Goal: Check status: Check status

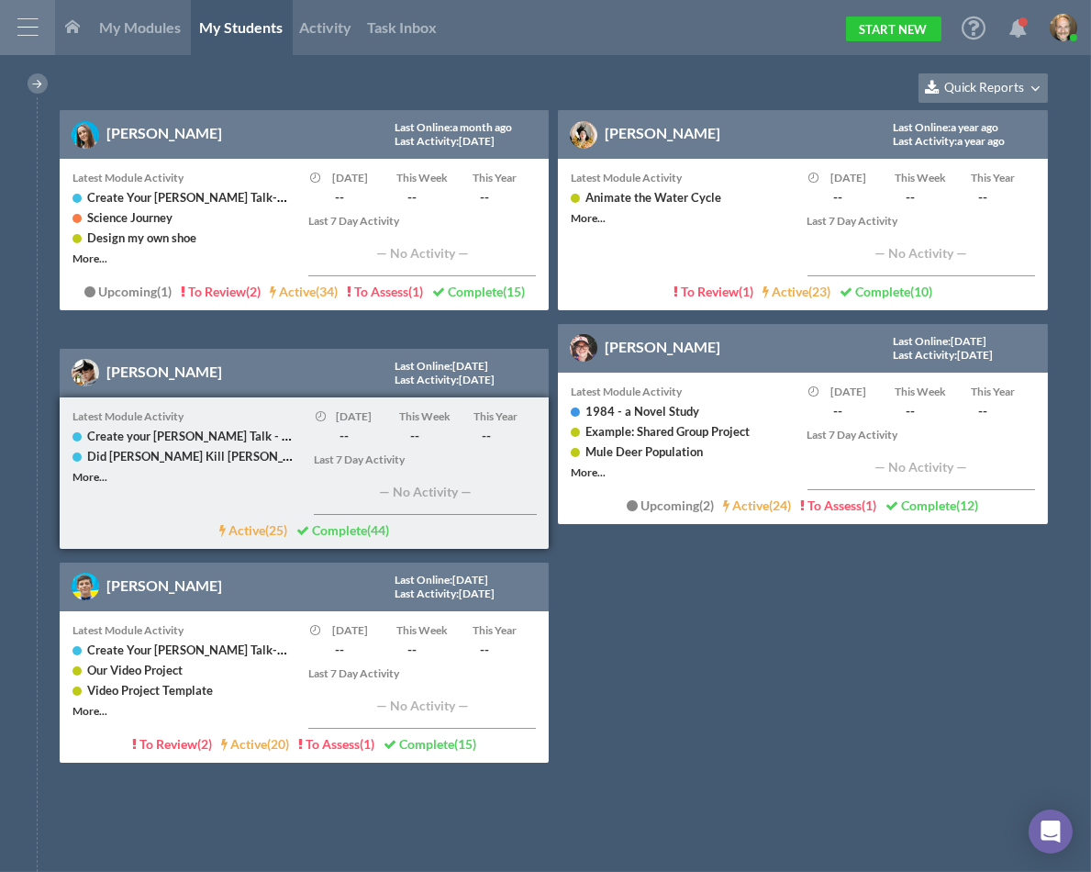
click at [157, 381] on div "[PERSON_NAME]" at bounding box center [164, 371] width 116 height 34
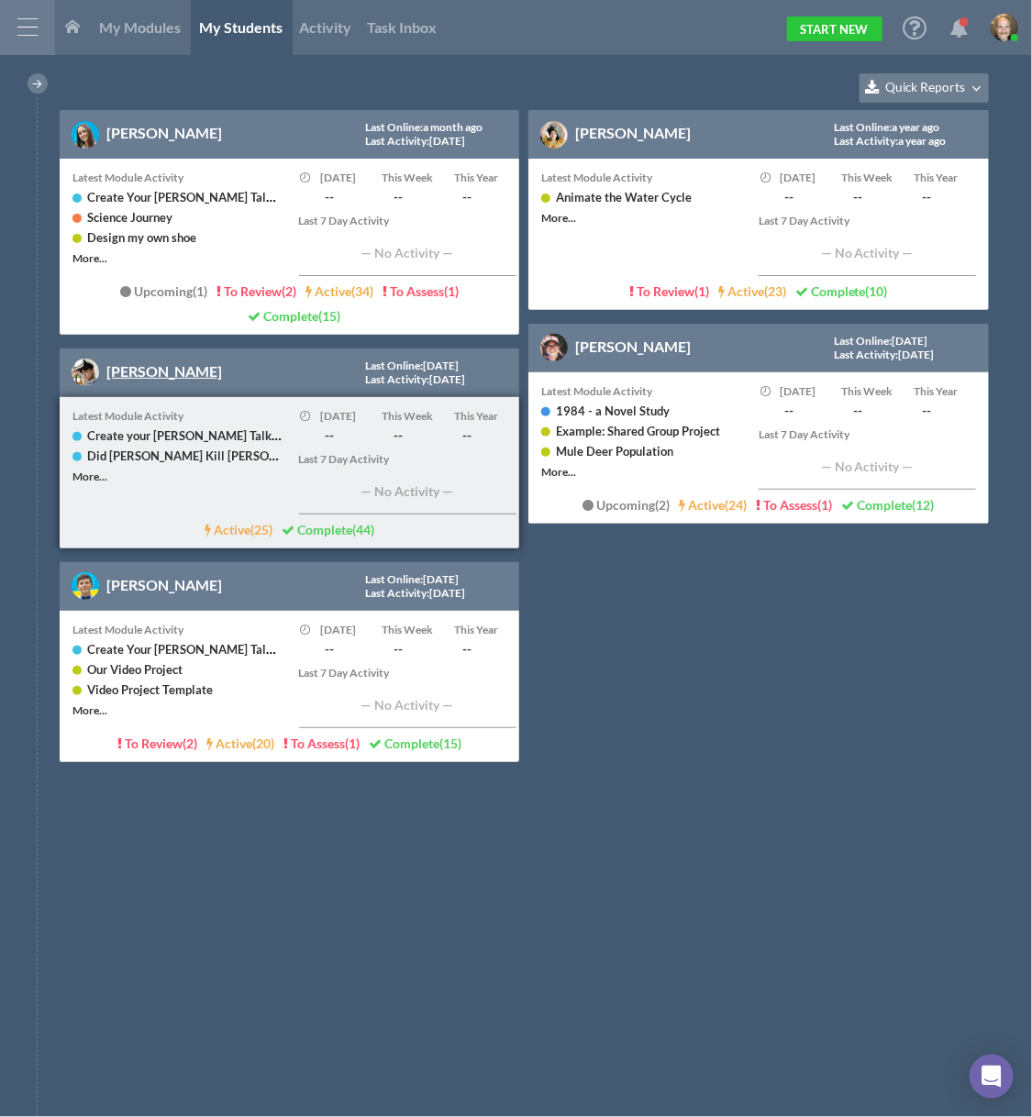
click at [162, 366] on link "[PERSON_NAME]" at bounding box center [164, 370] width 116 height 17
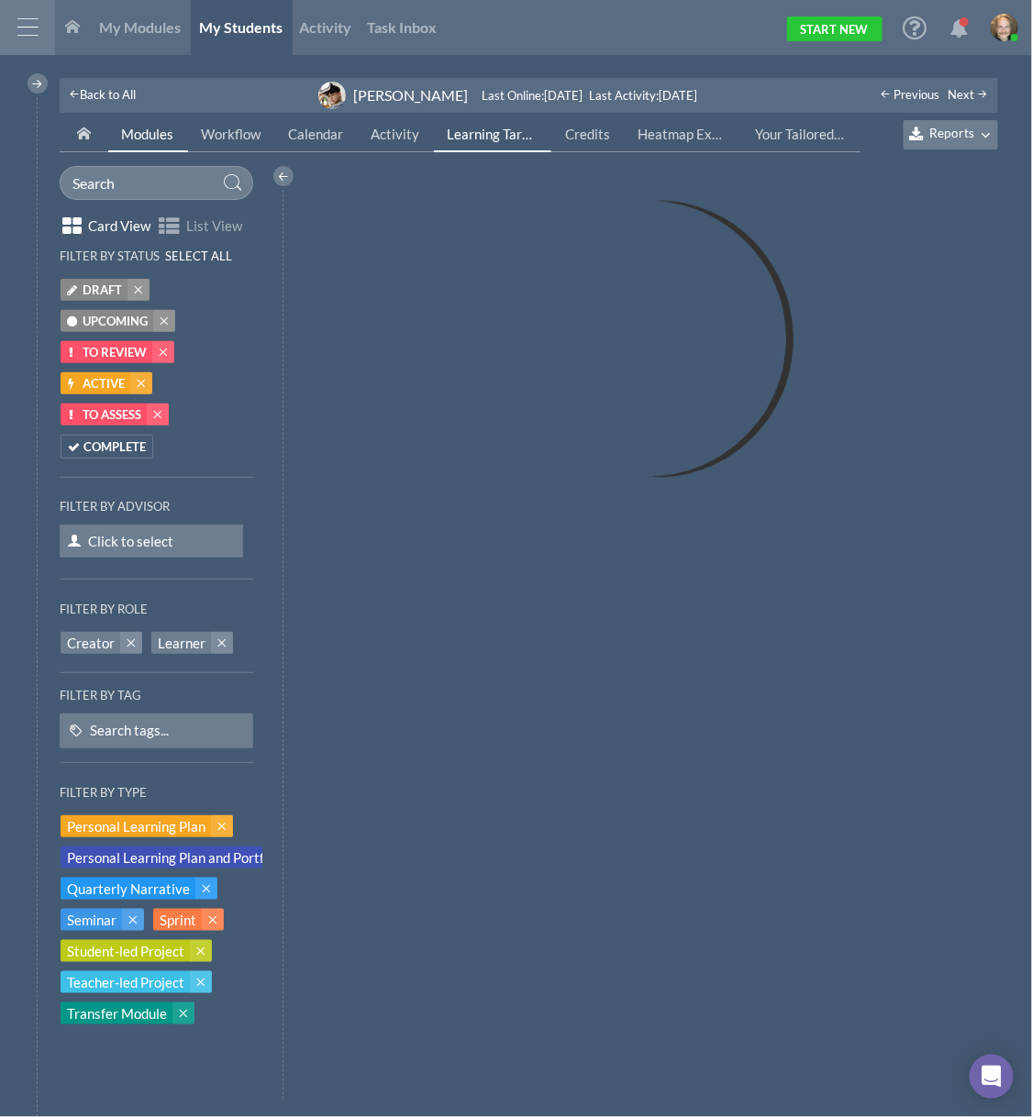
click at [504, 133] on span "Learning Targets" at bounding box center [499, 134] width 102 height 17
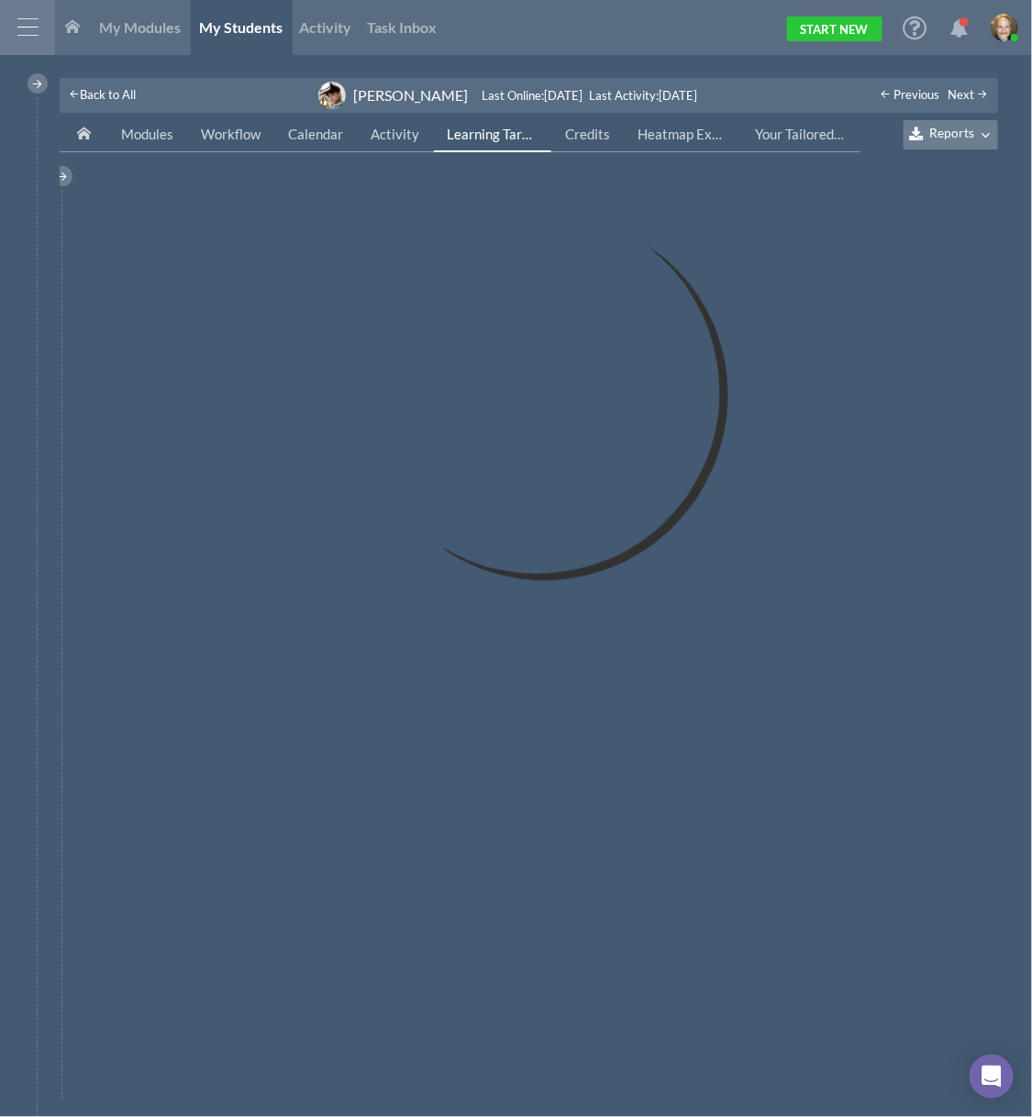
click at [962, 142] on div "Reports" at bounding box center [942, 135] width 64 height 17
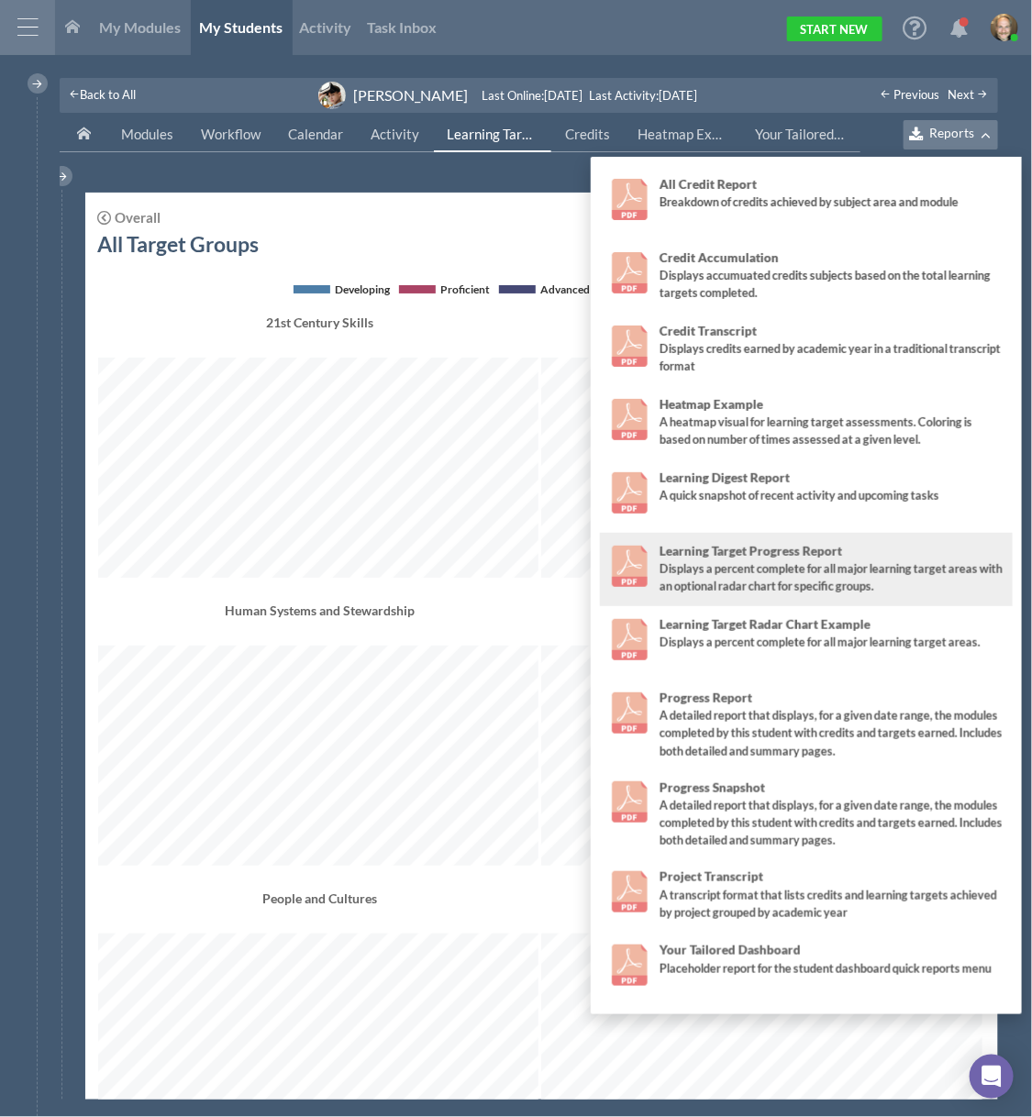
click at [908, 571] on div "Displays a percent complete for all major learning target areas with an optiona…" at bounding box center [832, 578] width 345 height 35
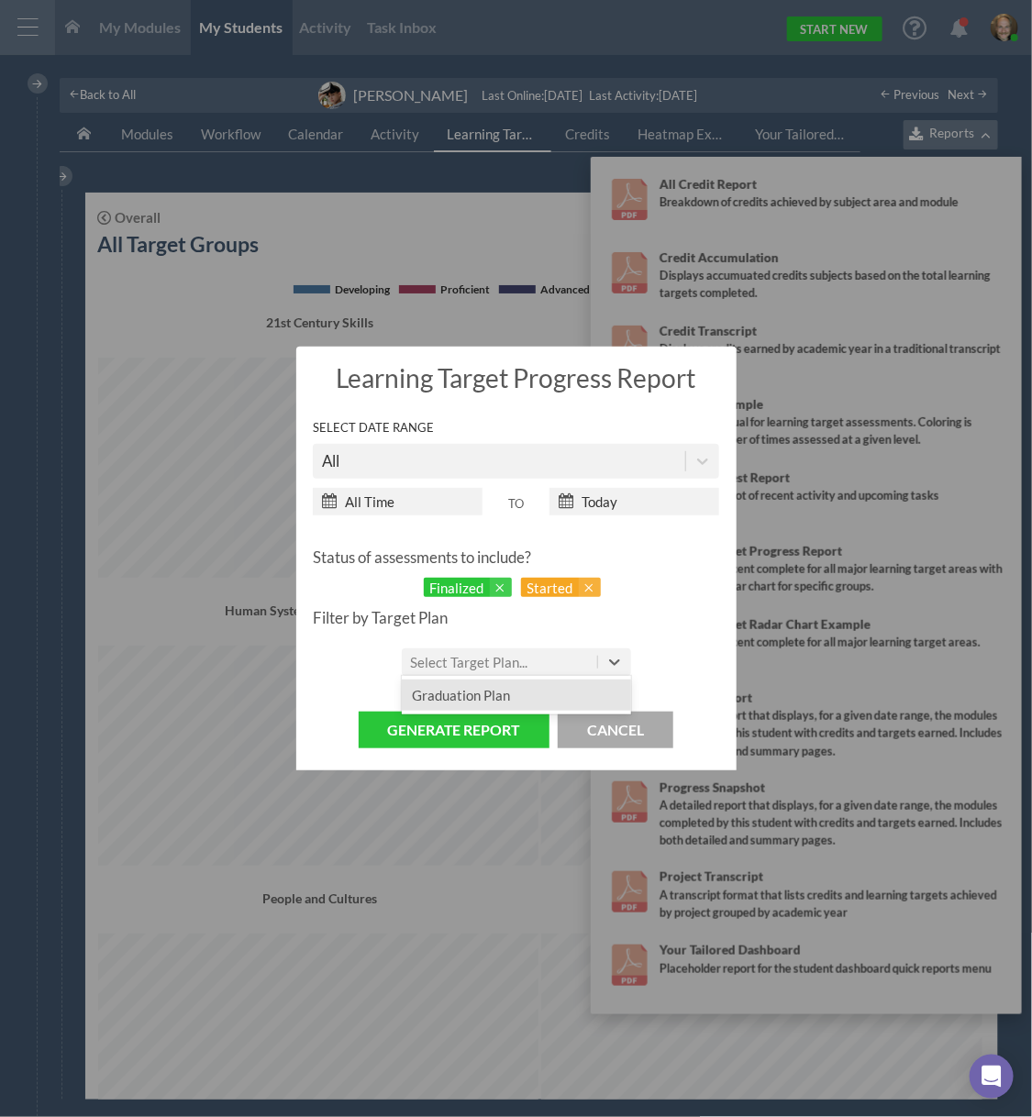
click at [579, 661] on div "Select Target Plan..." at bounding box center [499, 663] width 195 height 28
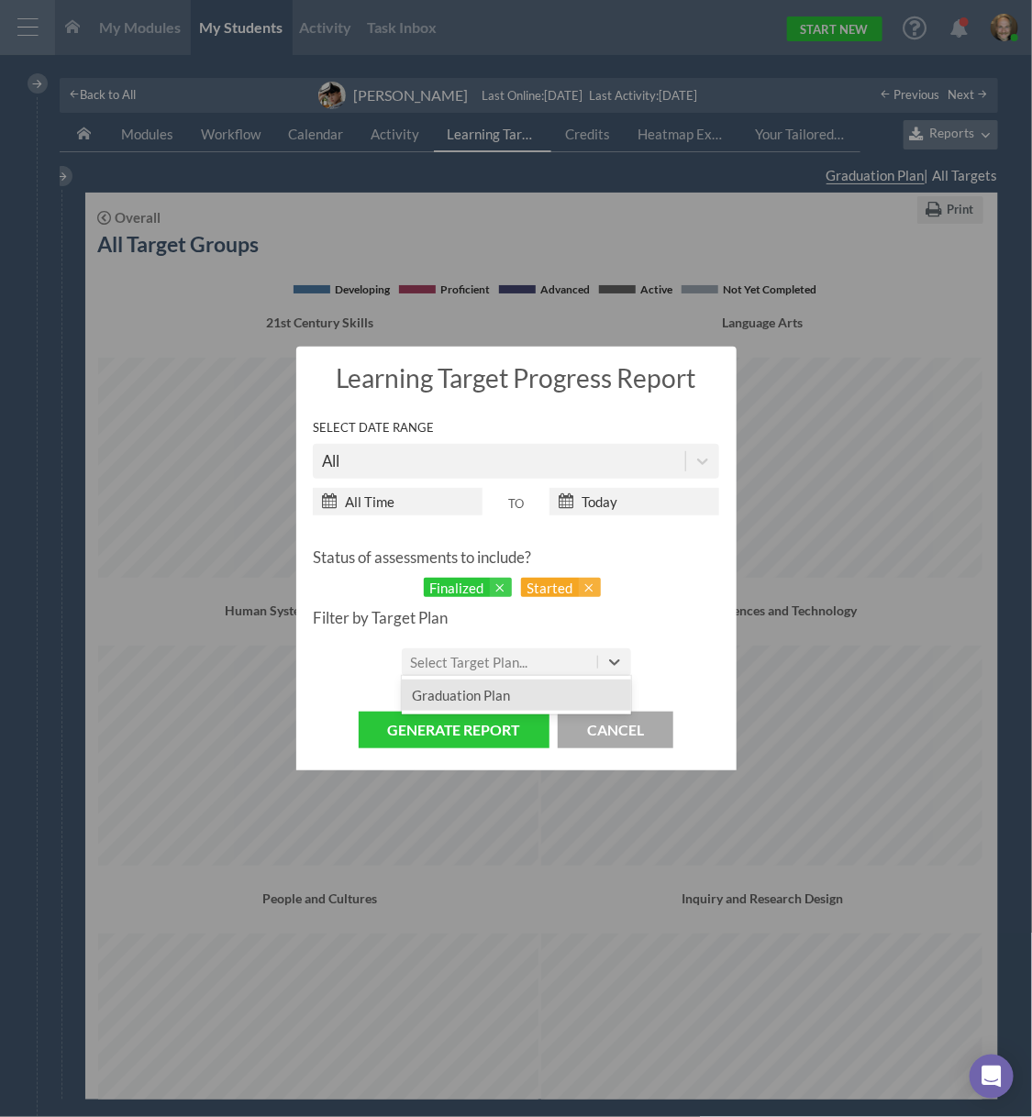
click at [574, 688] on div "Graduation Plan" at bounding box center [516, 695] width 229 height 31
click at [505, 733] on button "Generate Report" at bounding box center [454, 731] width 191 height 38
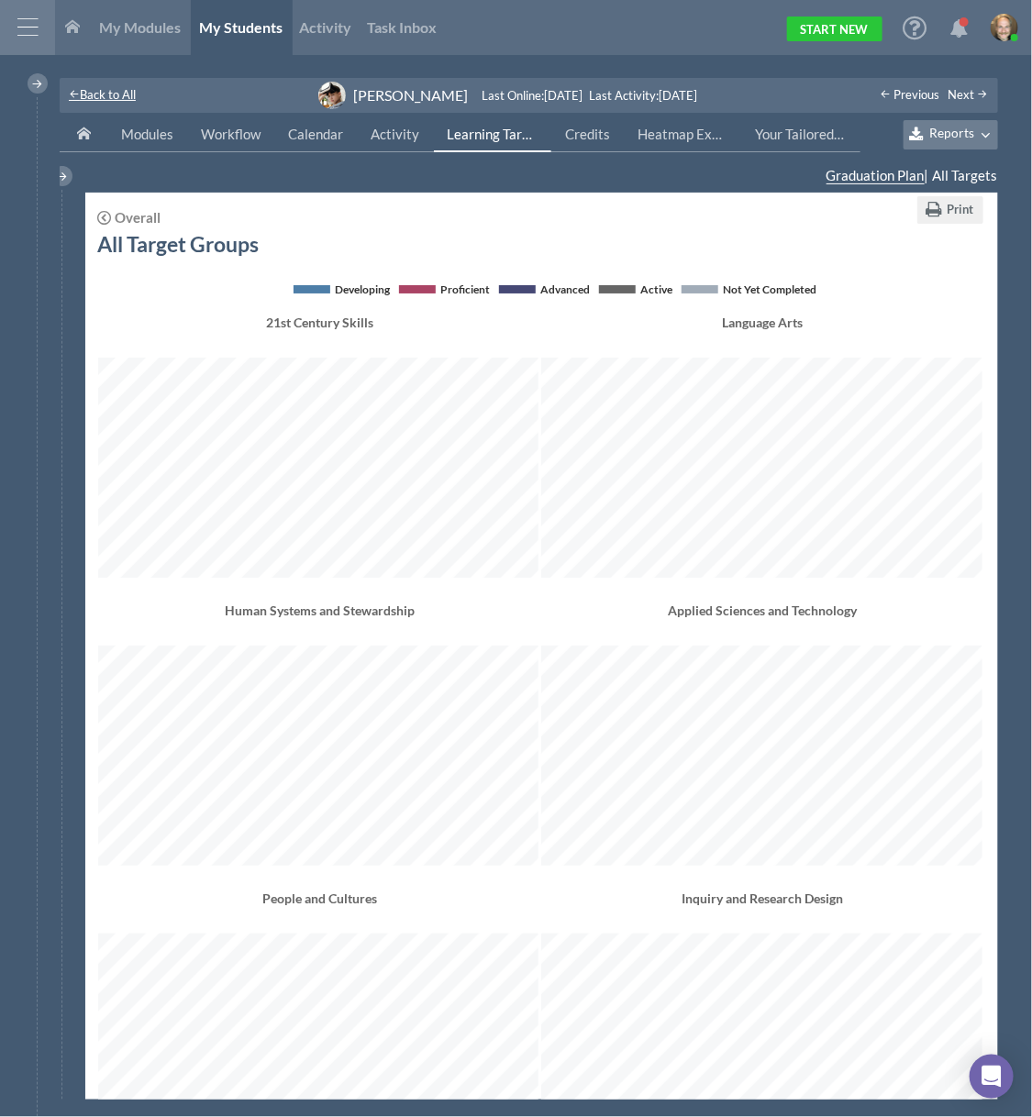
click at [102, 94] on span "Back to All" at bounding box center [108, 94] width 56 height 15
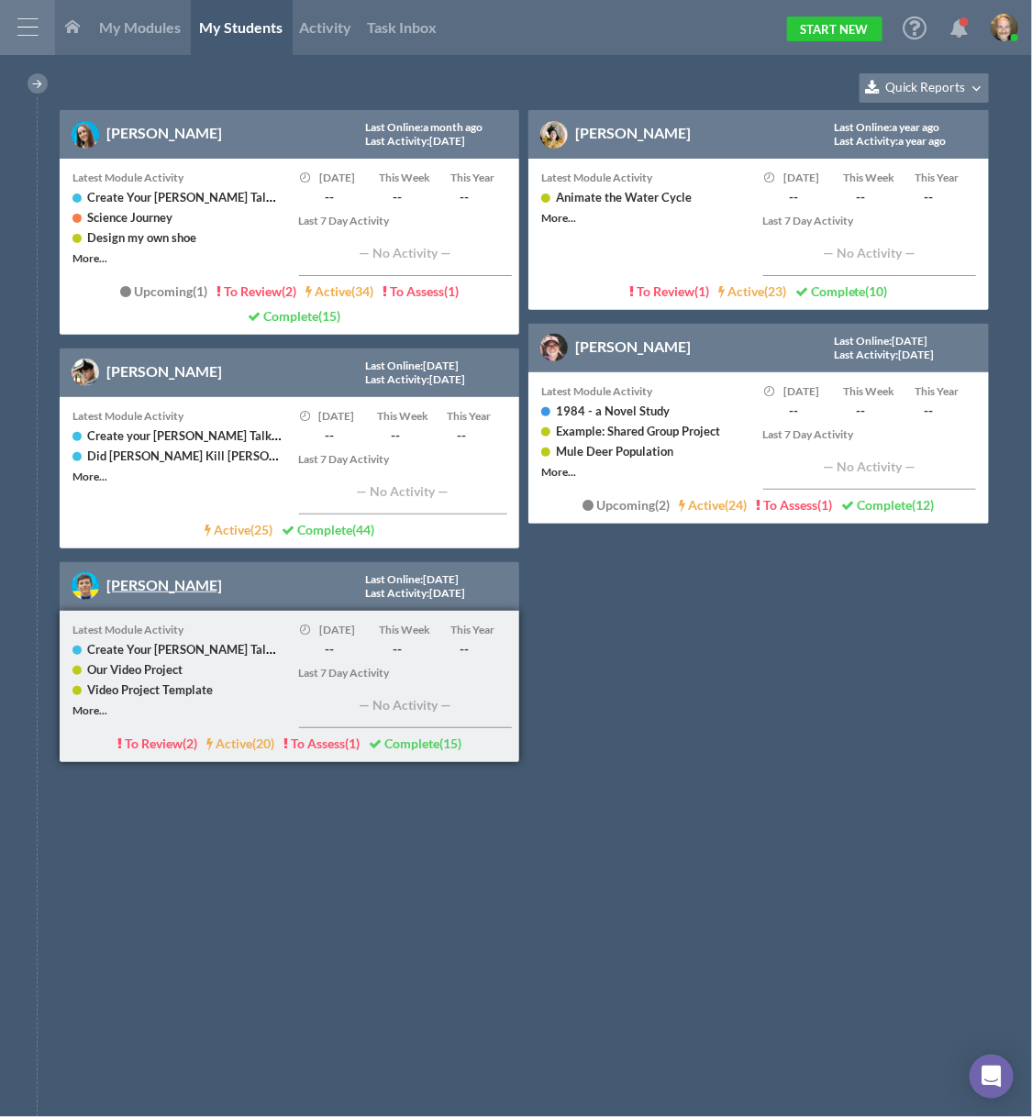
click at [124, 580] on link "[PERSON_NAME]" at bounding box center [164, 584] width 116 height 17
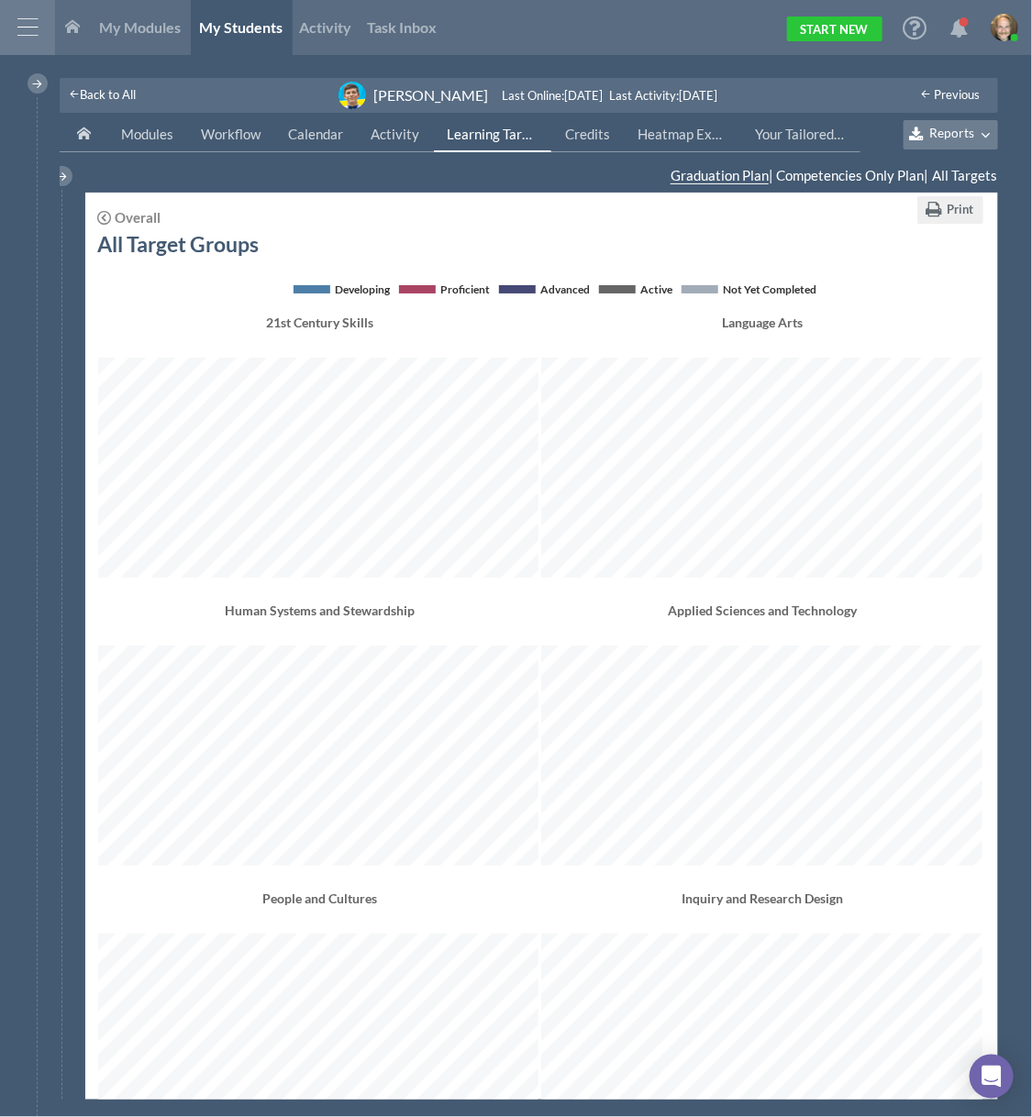
scroll to position [1542, 881]
click at [958, 120] on button "Reports" at bounding box center [951, 134] width 94 height 29
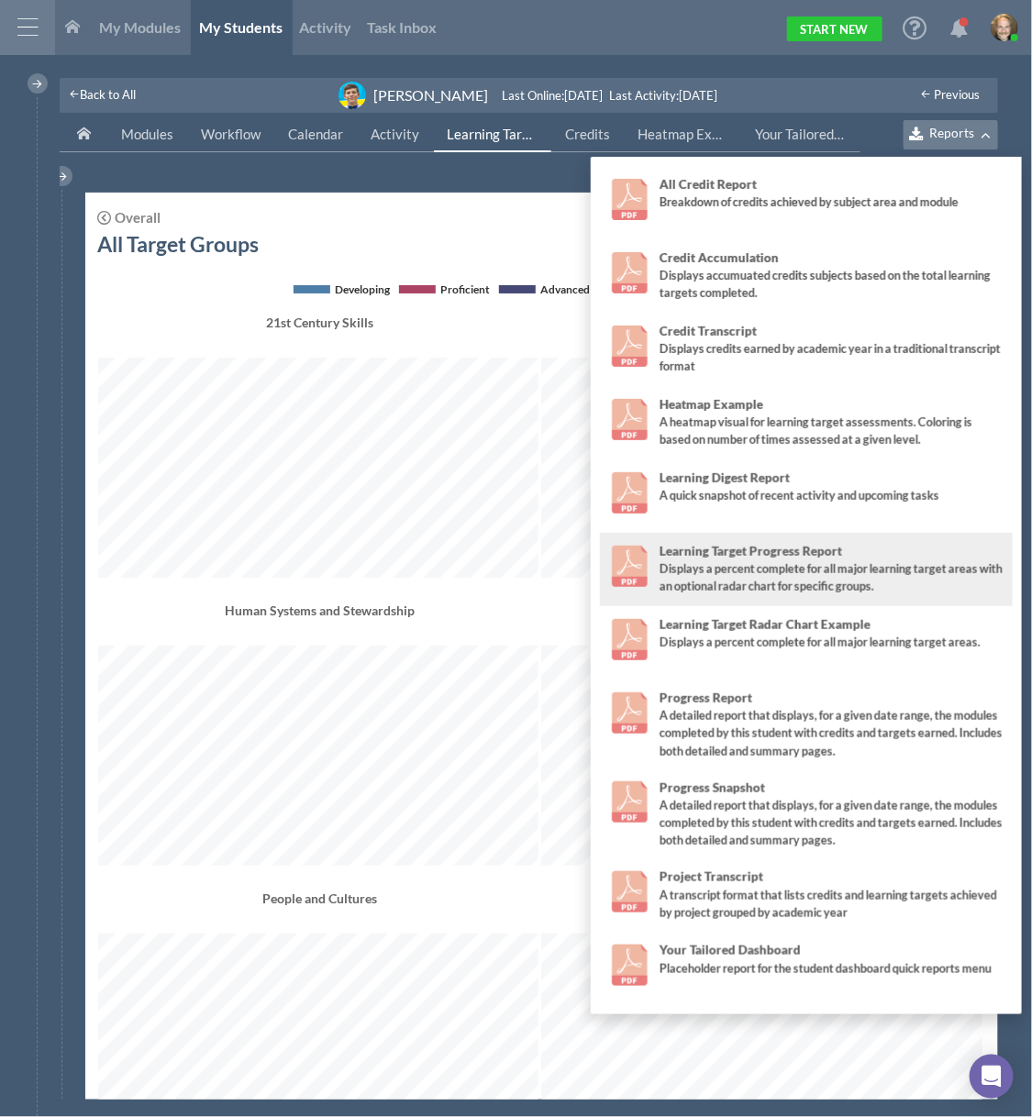
click at [819, 572] on div "Displays a percent complete for all major learning target areas with an optiona…" at bounding box center [832, 578] width 345 height 35
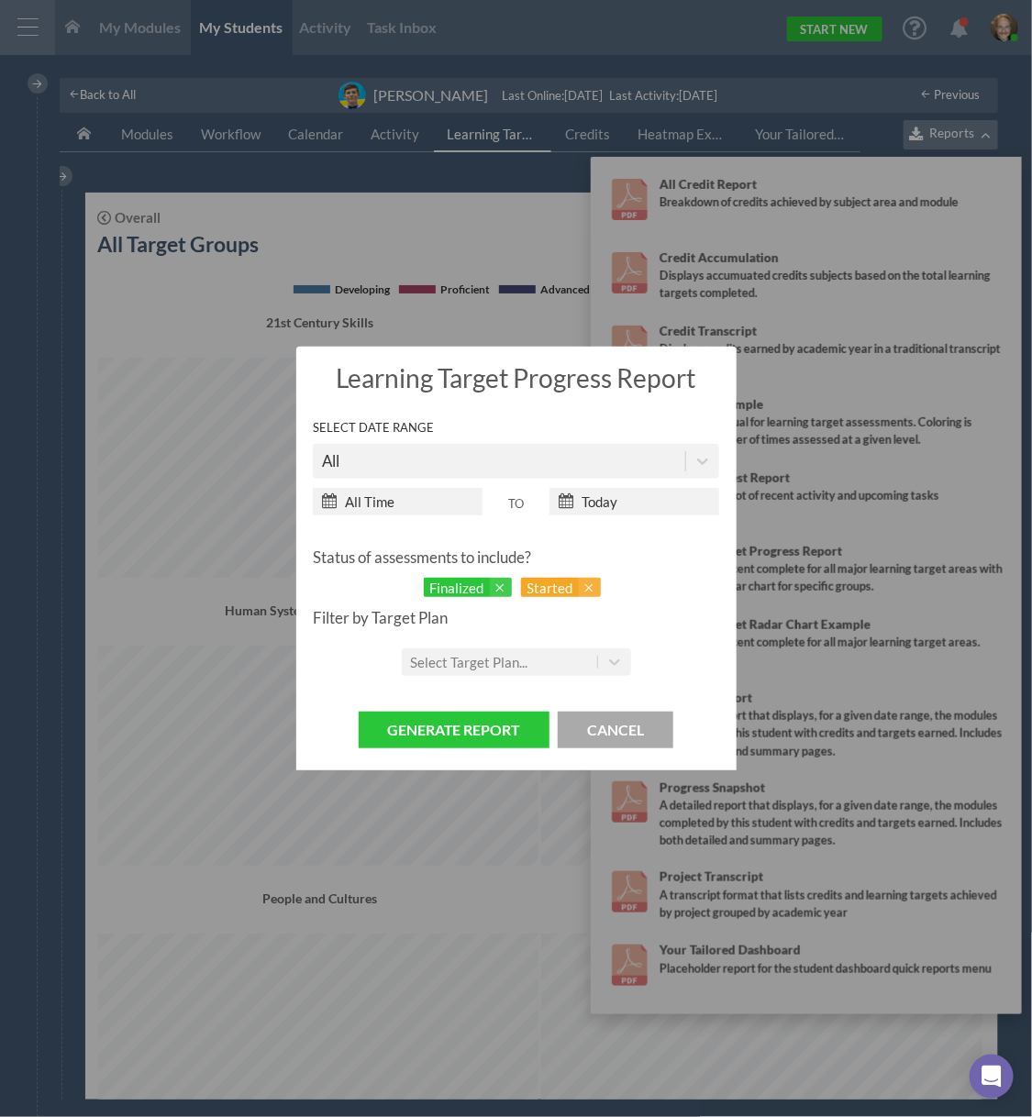
click at [508, 668] on div "Select Target Plan..." at bounding box center [469, 662] width 117 height 17
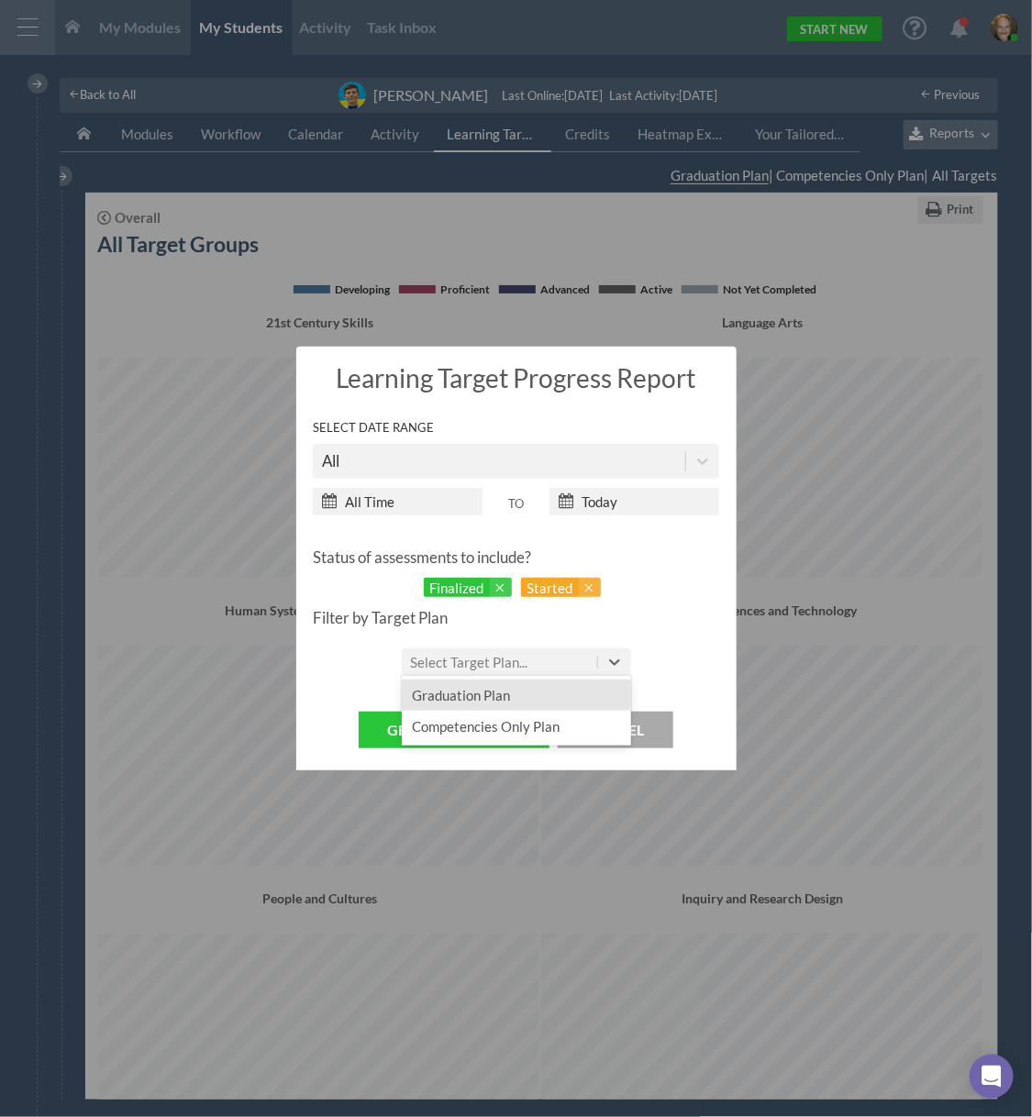
click at [511, 699] on div "Graduation Plan" at bounding box center [516, 695] width 229 height 31
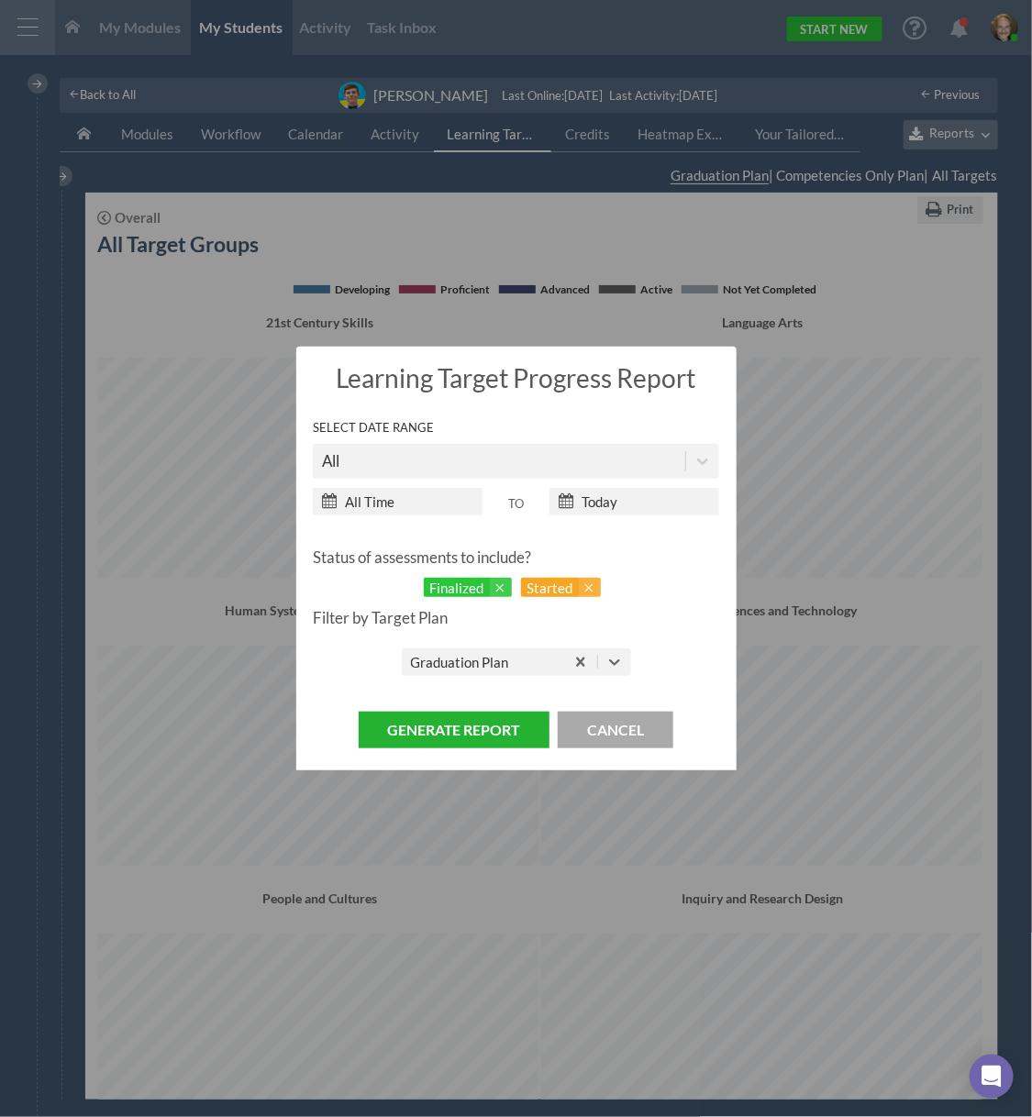
click at [500, 734] on button "Generate Report" at bounding box center [454, 731] width 191 height 38
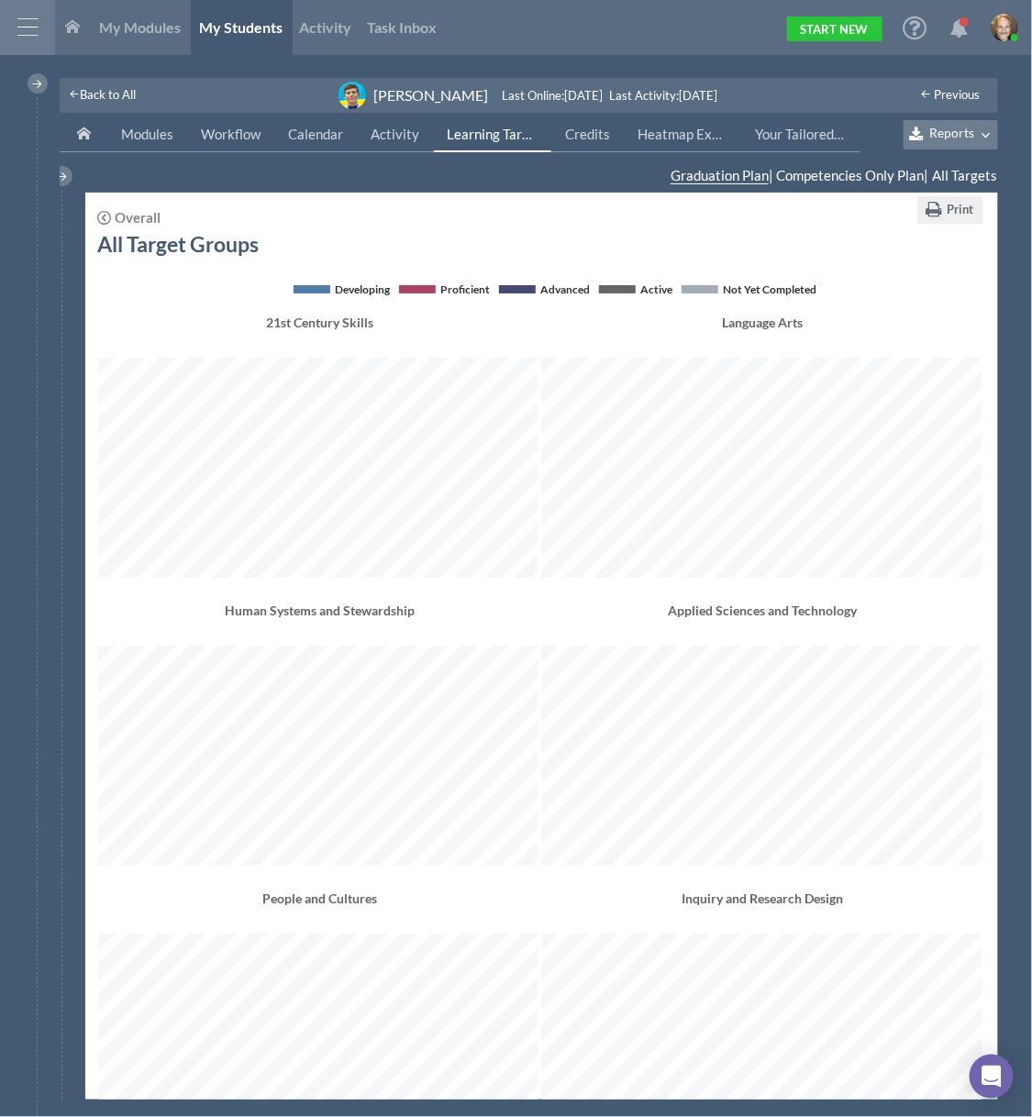
click at [110, 211] on span at bounding box center [105, 218] width 14 height 14
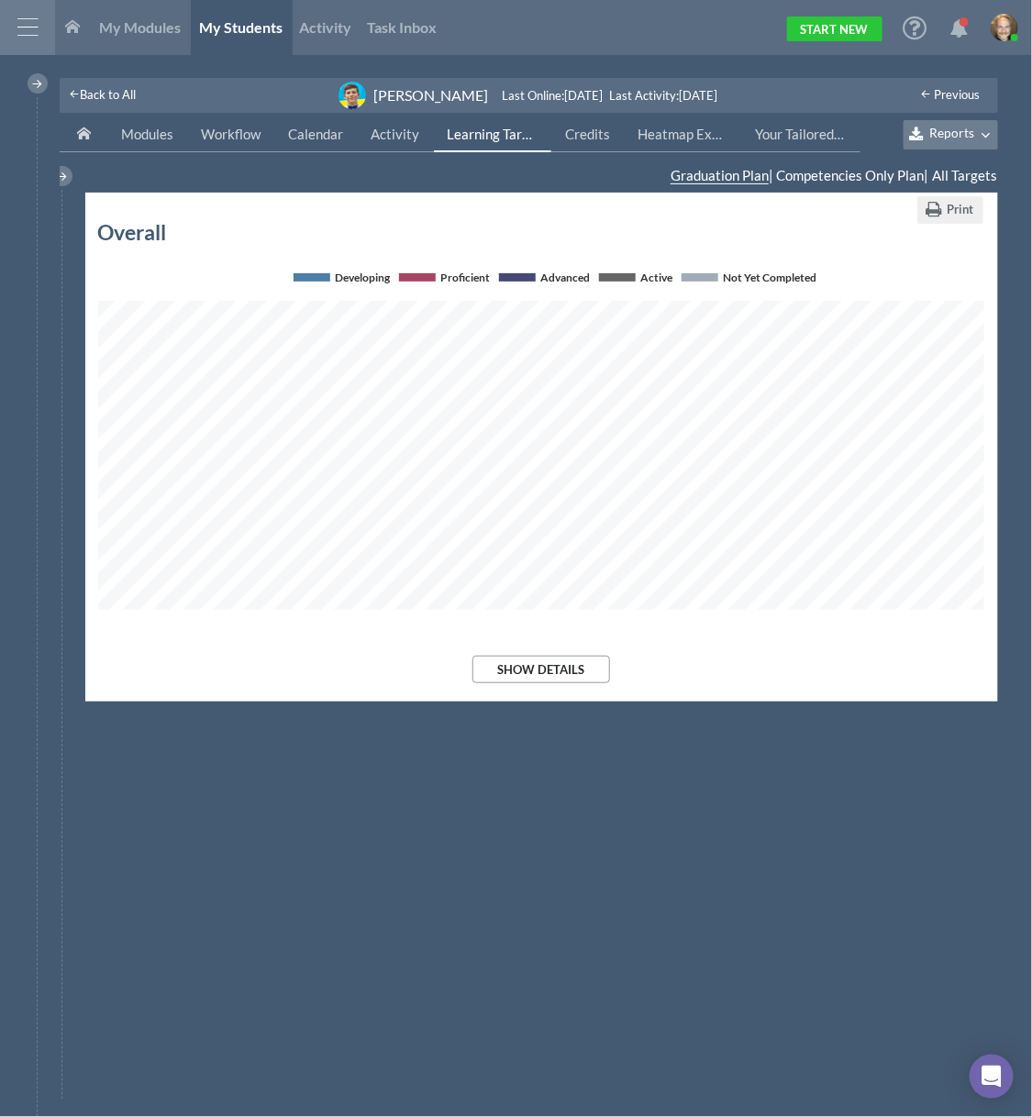
scroll to position [344, 887]
click at [858, 166] on span "Competencies Only Plan |" at bounding box center [851, 175] width 156 height 19
click at [857, 174] on span "Competencies Only Plan" at bounding box center [851, 175] width 148 height 17
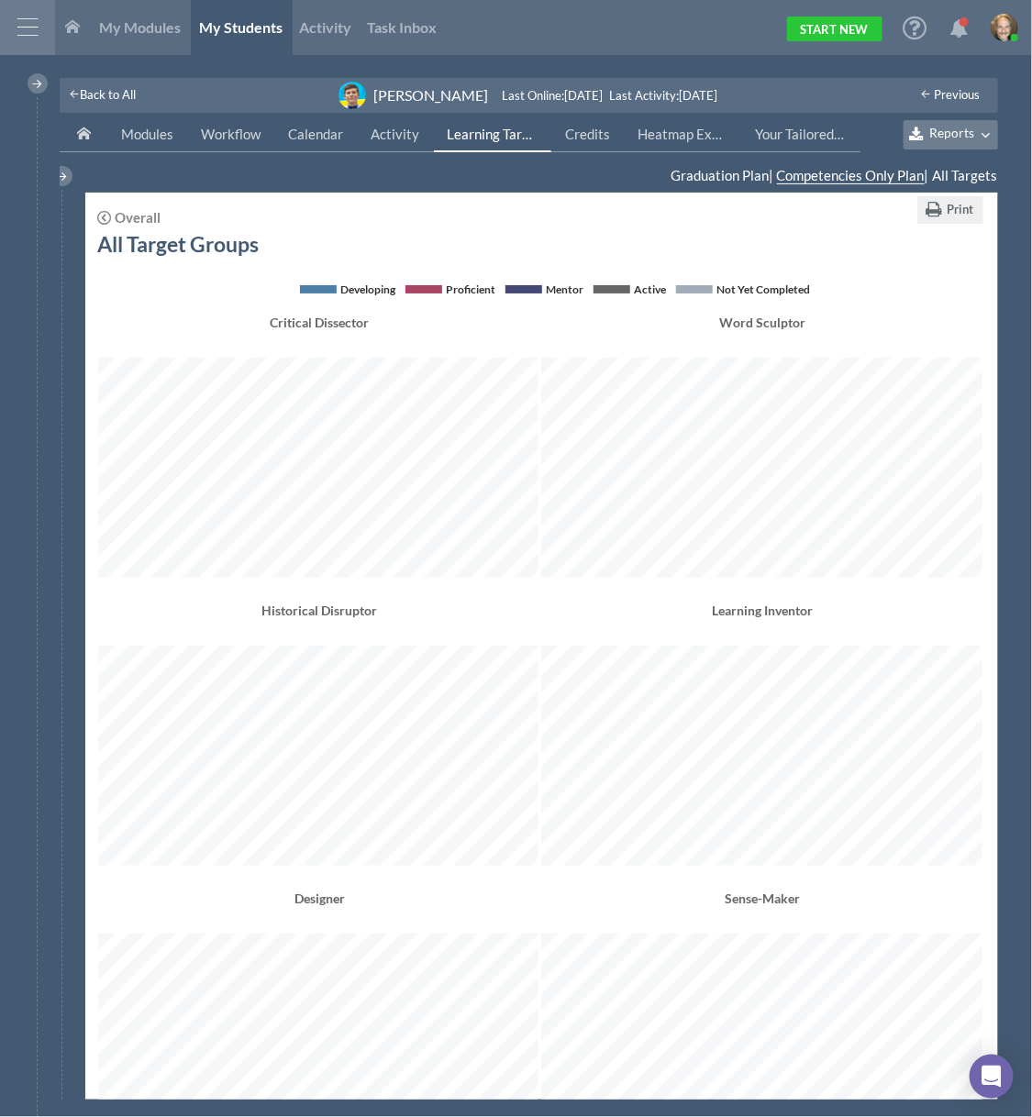
scroll to position [1542, 881]
click at [100, 100] on span "Back to All" at bounding box center [108, 94] width 56 height 15
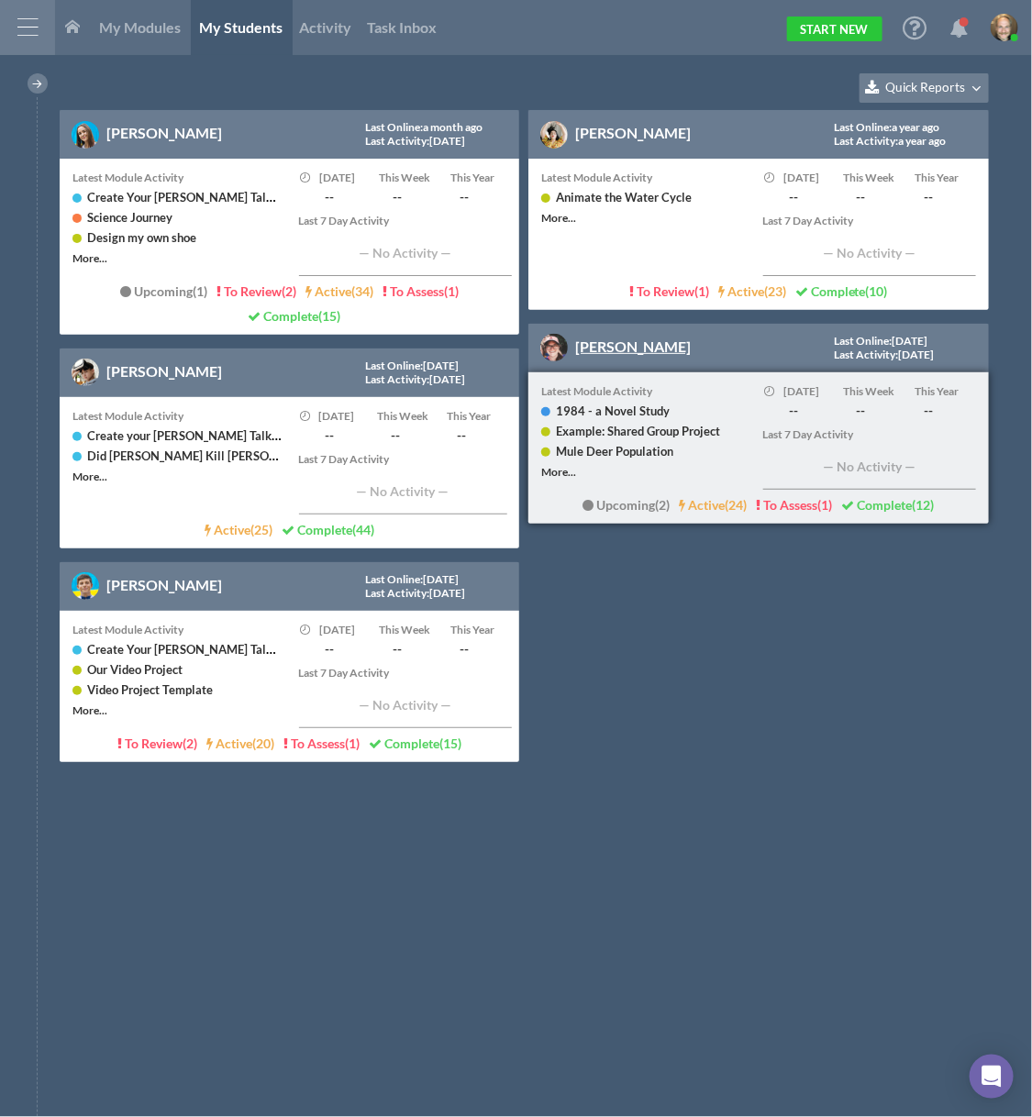
click at [610, 345] on link "[PERSON_NAME]" at bounding box center [633, 346] width 116 height 17
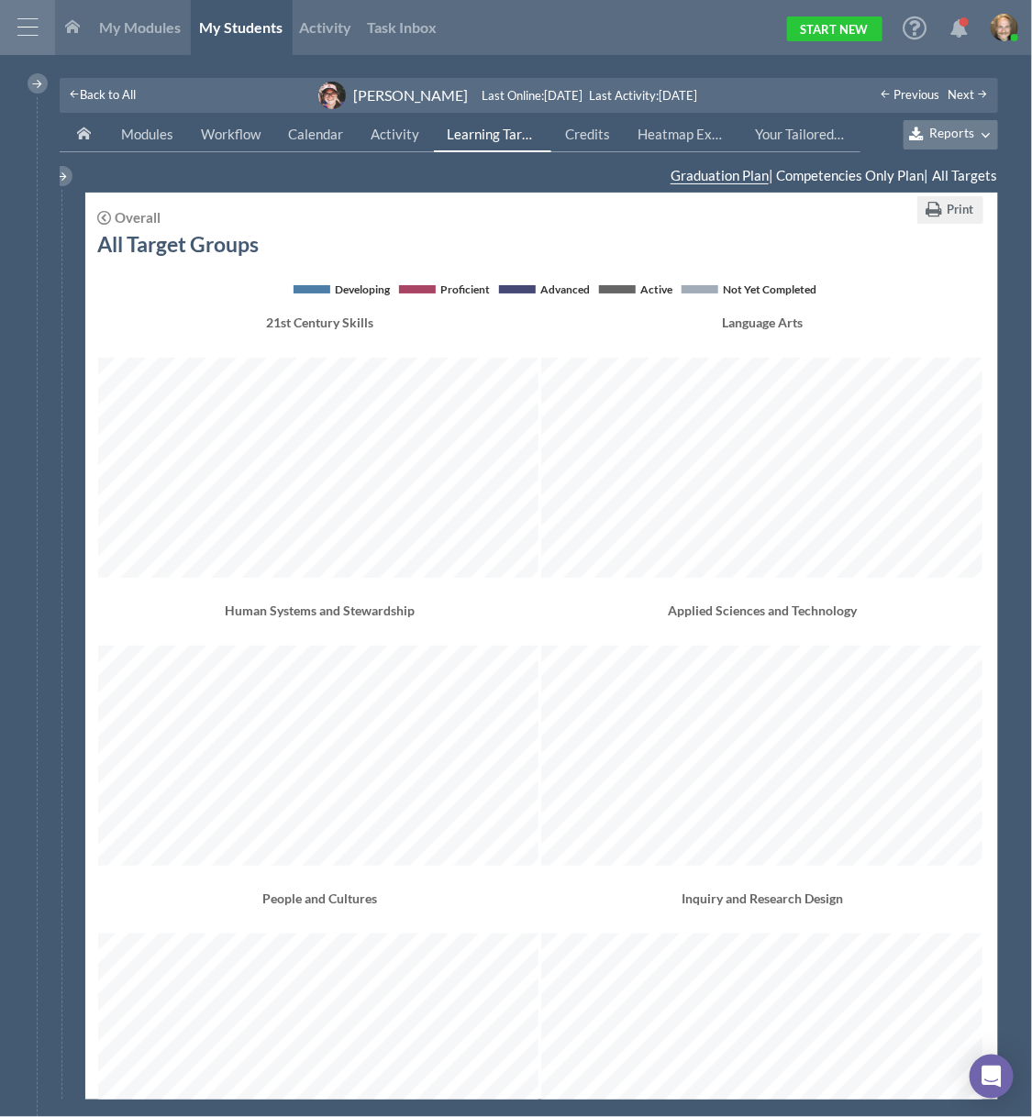
scroll to position [1542, 881]
click at [965, 137] on span "Reports" at bounding box center [951, 134] width 45 height 16
